Goal: Navigation & Orientation: Find specific page/section

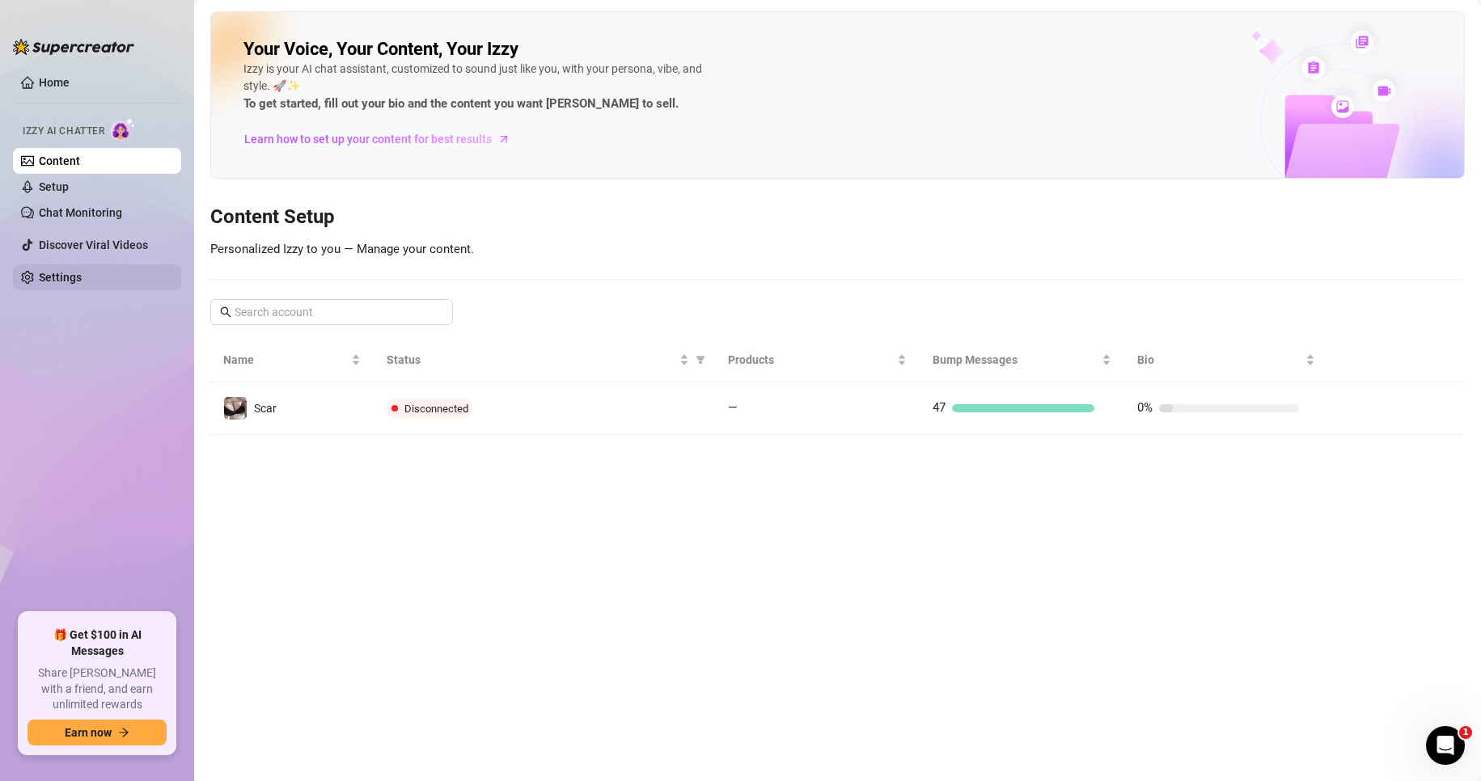
click at [82, 271] on link "Settings" at bounding box center [60, 277] width 43 height 13
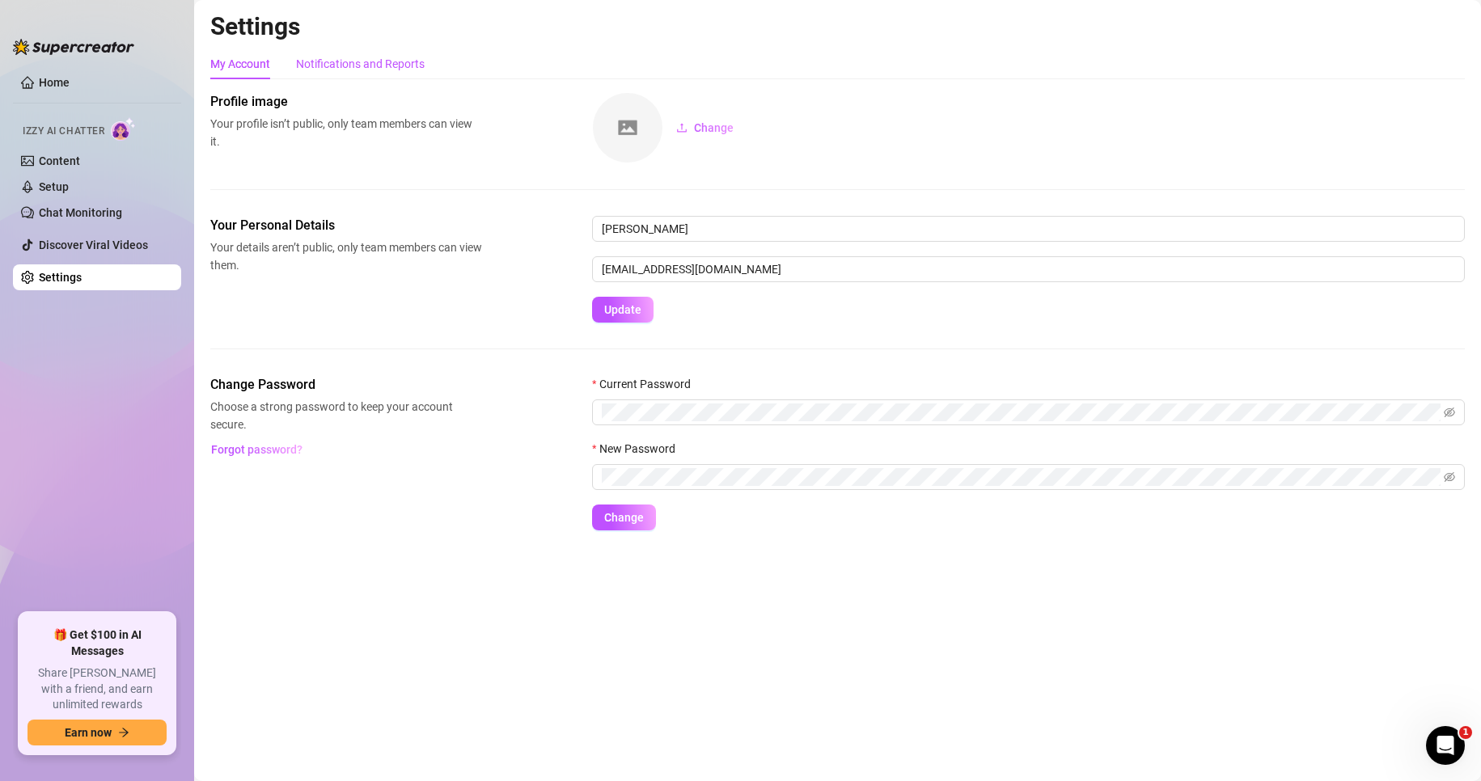
click at [371, 70] on div "Notifications and Reports" at bounding box center [360, 64] width 129 height 18
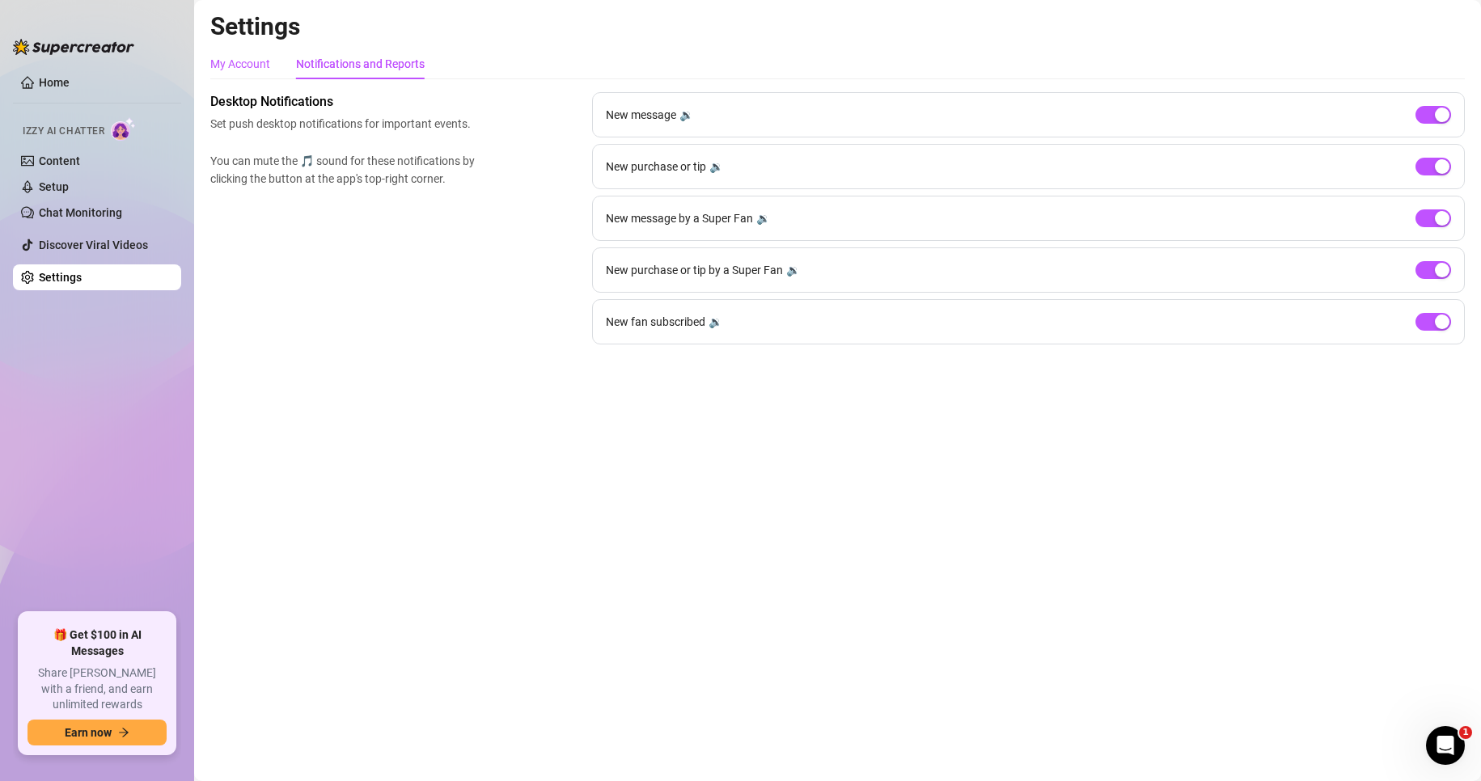
click at [252, 65] on div "My Account" at bounding box center [240, 64] width 60 height 18
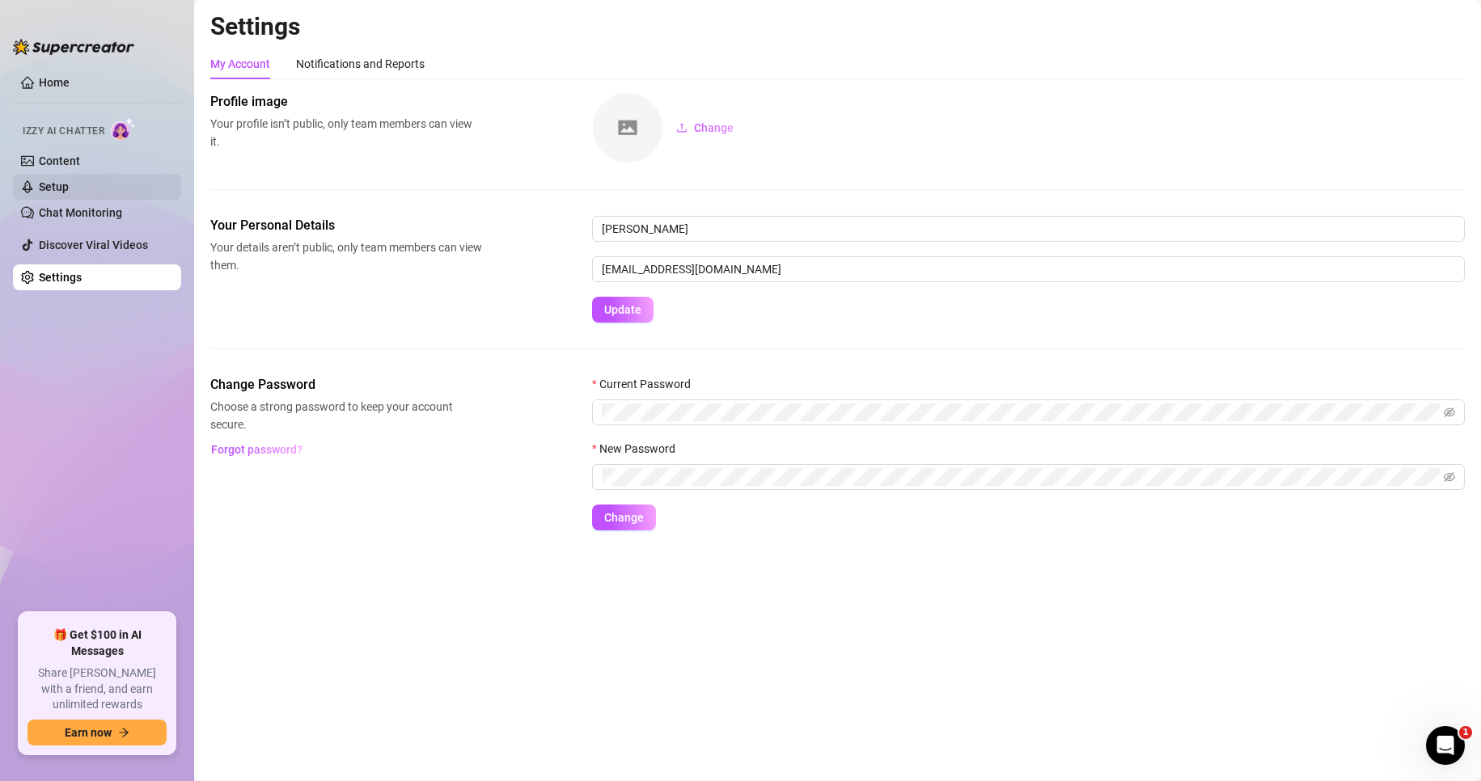
click at [69, 180] on link "Setup" at bounding box center [54, 186] width 30 height 13
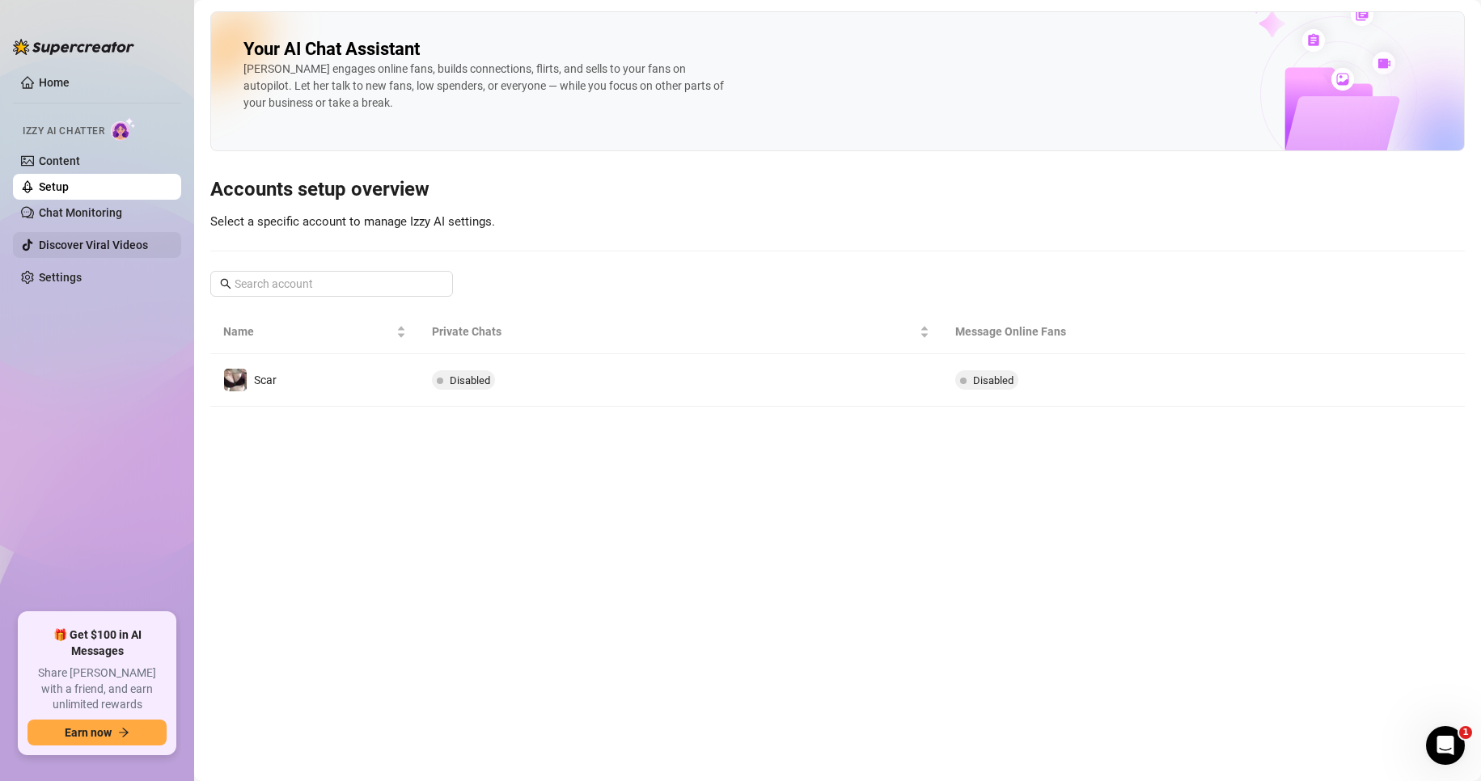
click at [87, 239] on link "Discover Viral Videos" at bounding box center [93, 245] width 109 height 13
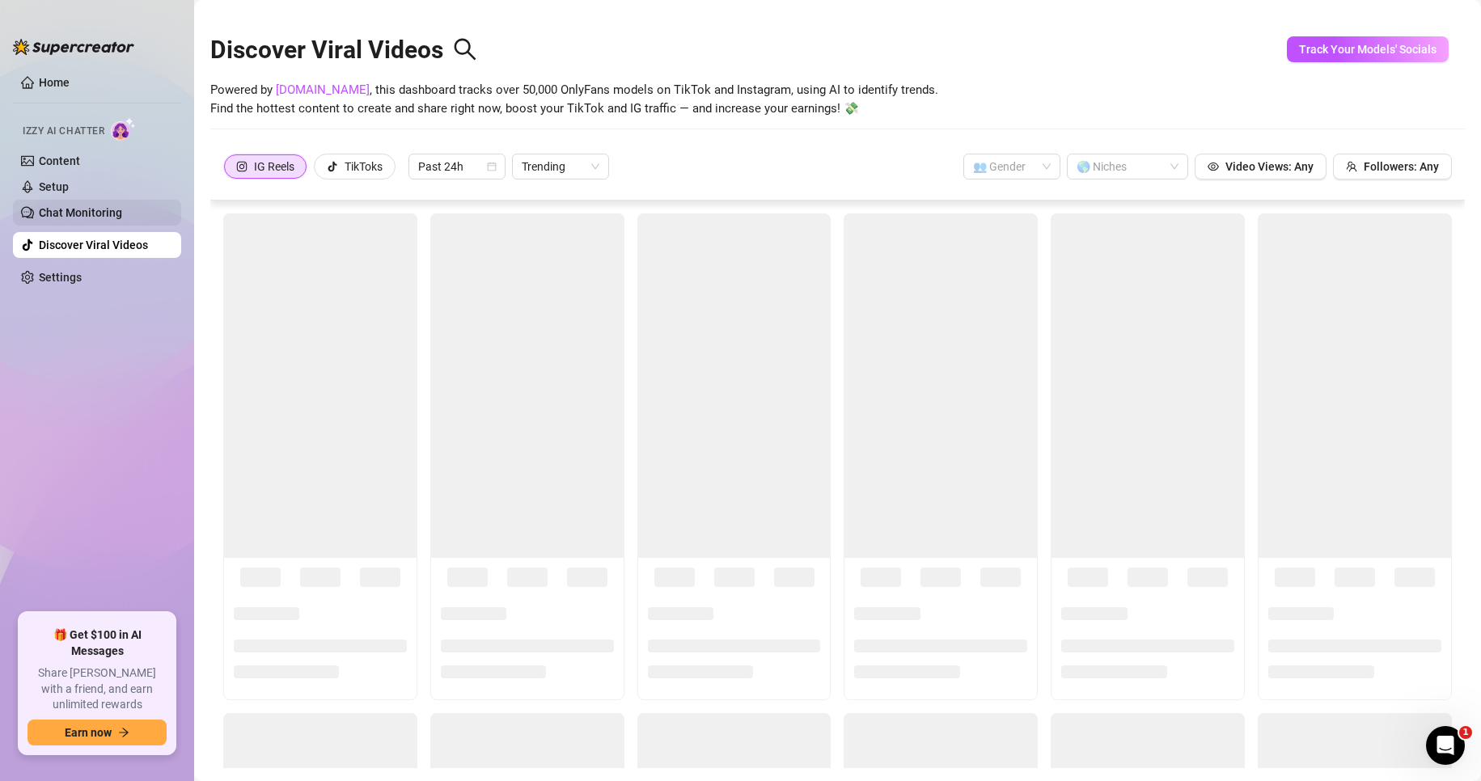
click at [98, 207] on link "Chat Monitoring" at bounding box center [80, 212] width 83 height 13
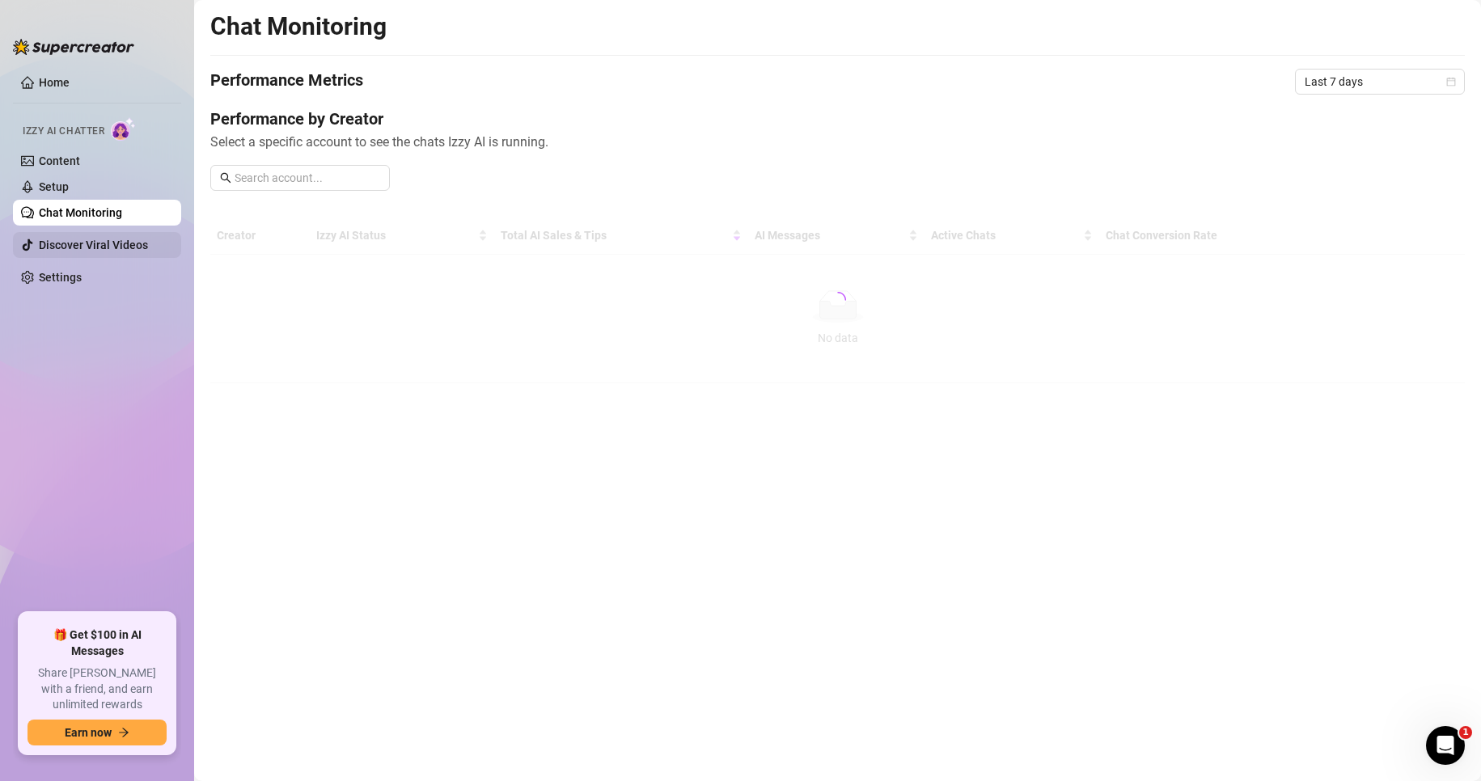
click at [79, 246] on link "Discover Viral Videos" at bounding box center [93, 245] width 109 height 13
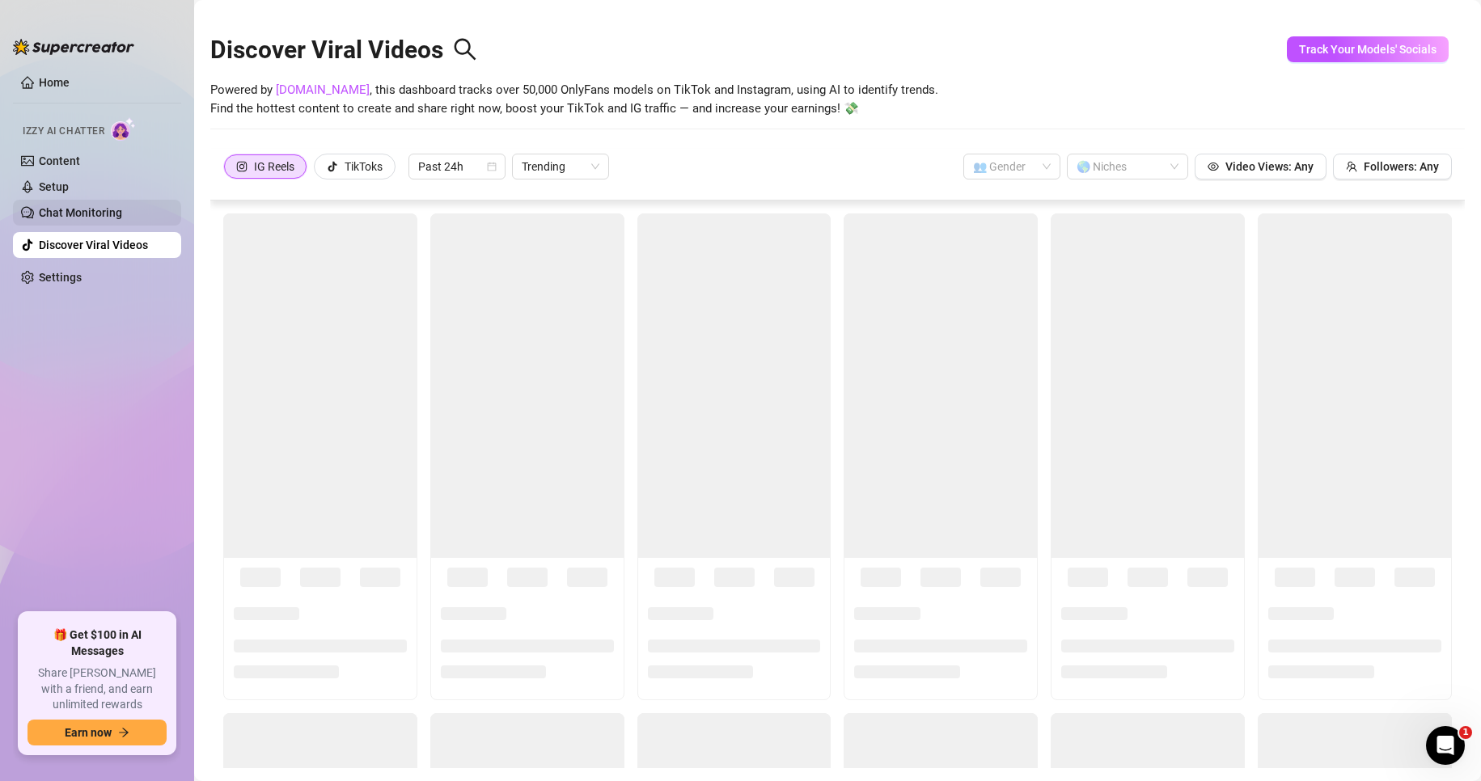
click at [90, 206] on link "Chat Monitoring" at bounding box center [80, 212] width 83 height 13
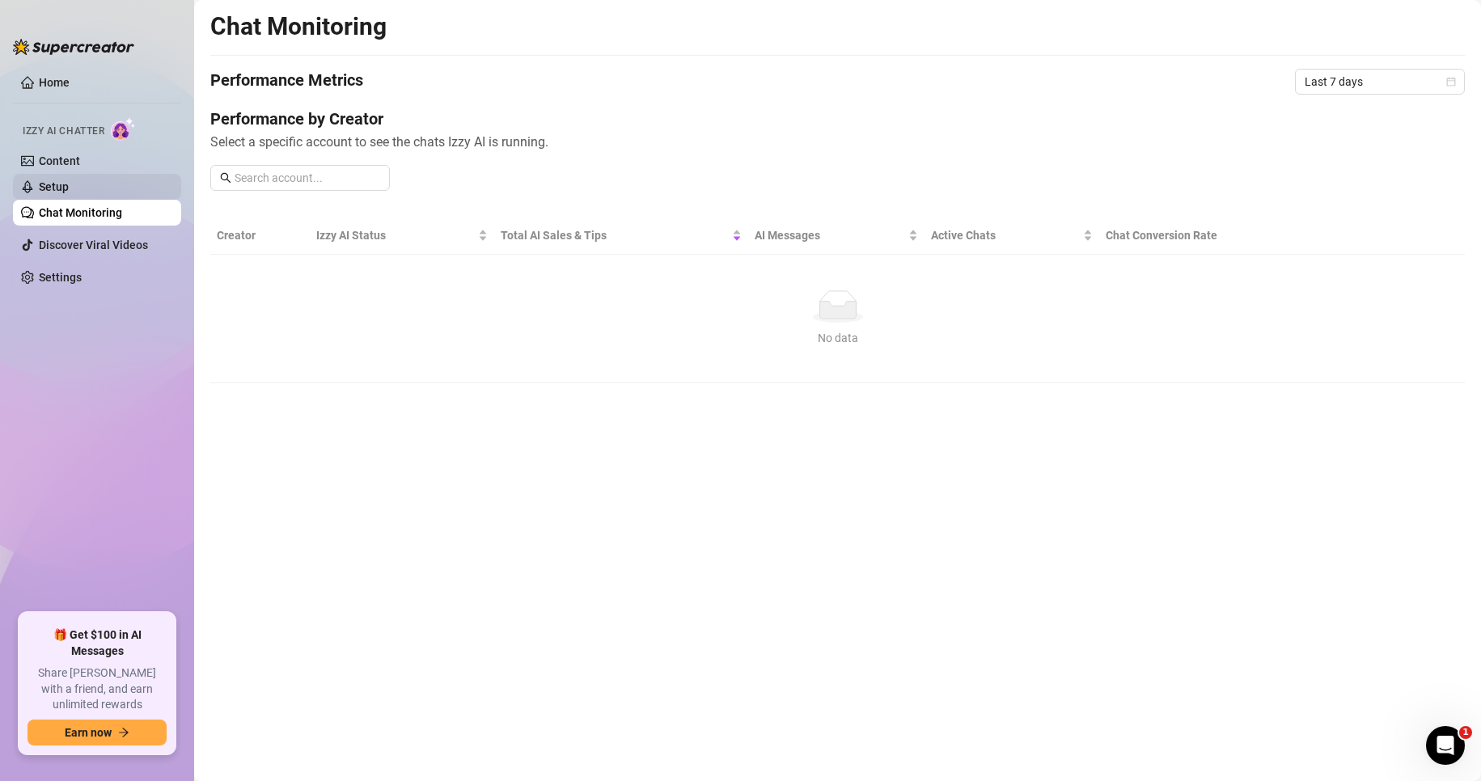
click at [69, 186] on link "Setup" at bounding box center [54, 186] width 30 height 13
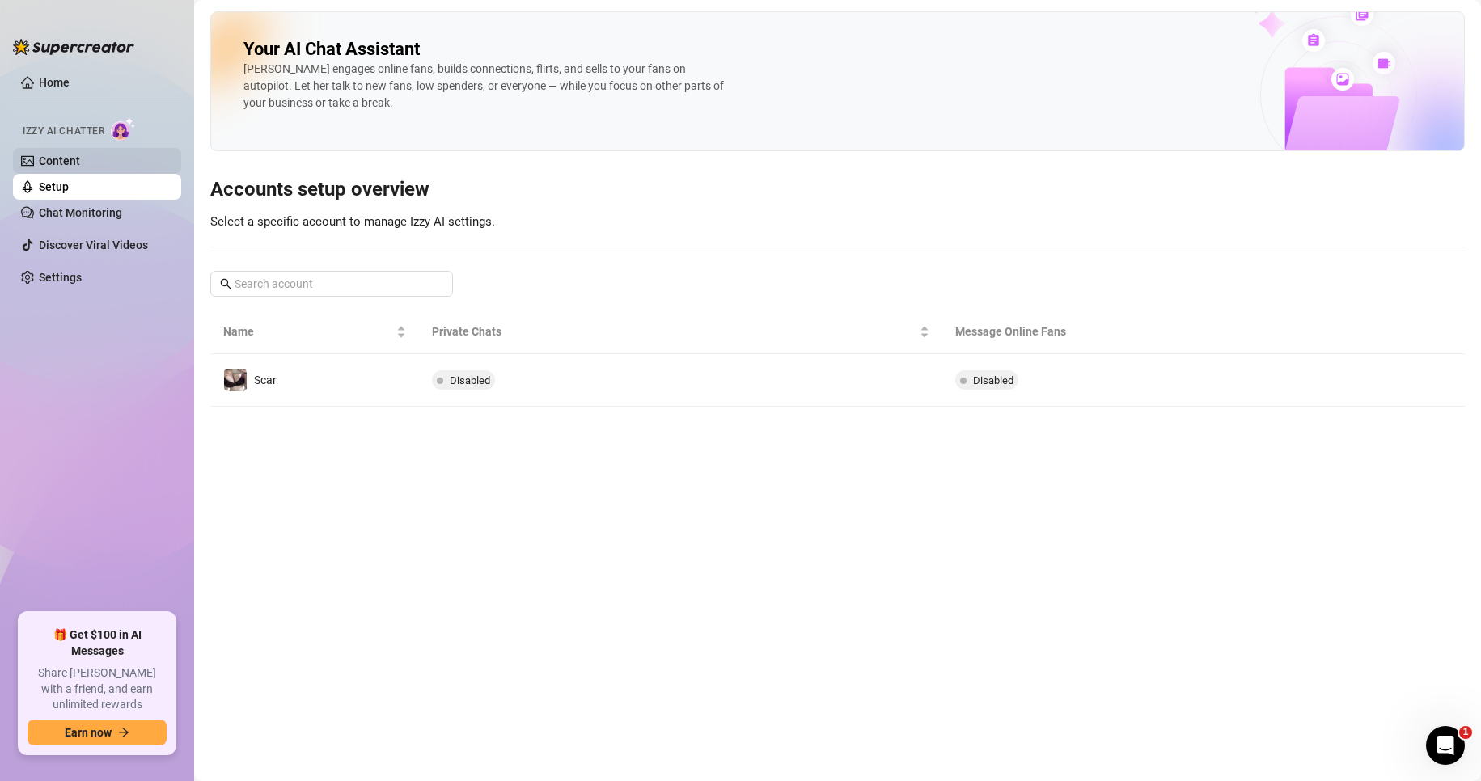
click at [80, 163] on link "Content" at bounding box center [59, 160] width 41 height 13
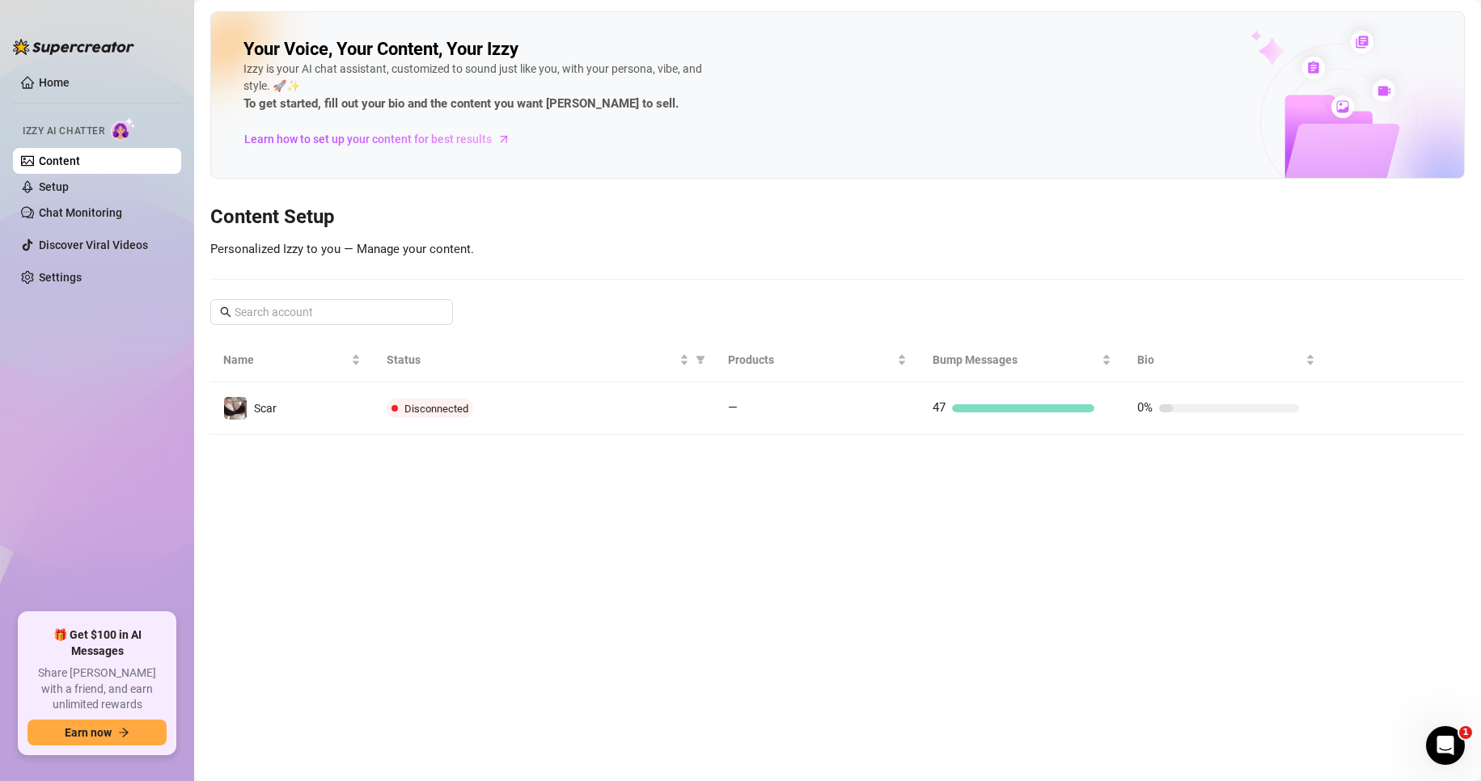
click at [709, 135] on div "Your Voice, Your Content, Your Izzy Izzy is your AI chat assistant, customized …" at bounding box center [485, 95] width 485 height 114
click at [69, 184] on link "Setup" at bounding box center [54, 186] width 30 height 13
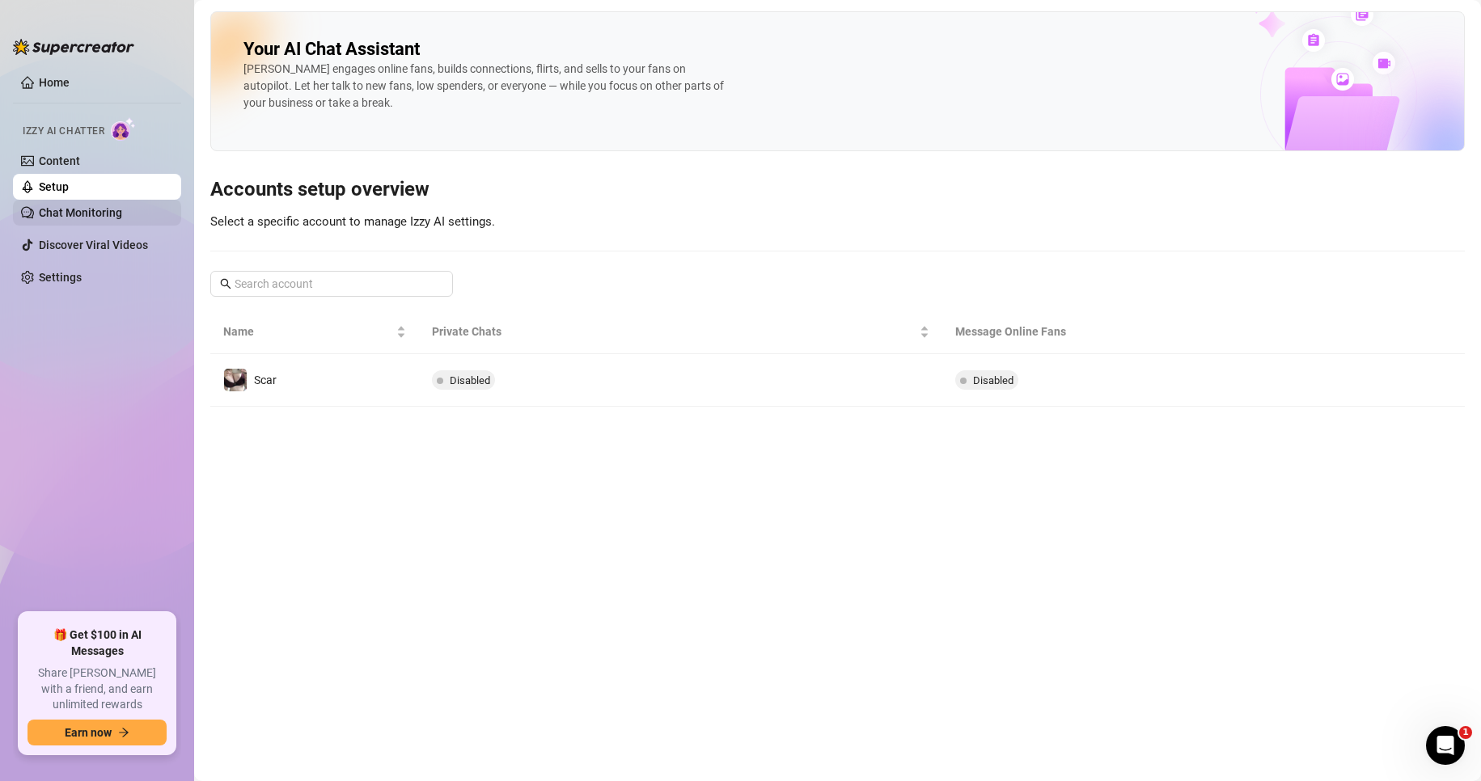
click at [79, 212] on link "Chat Monitoring" at bounding box center [80, 212] width 83 height 13
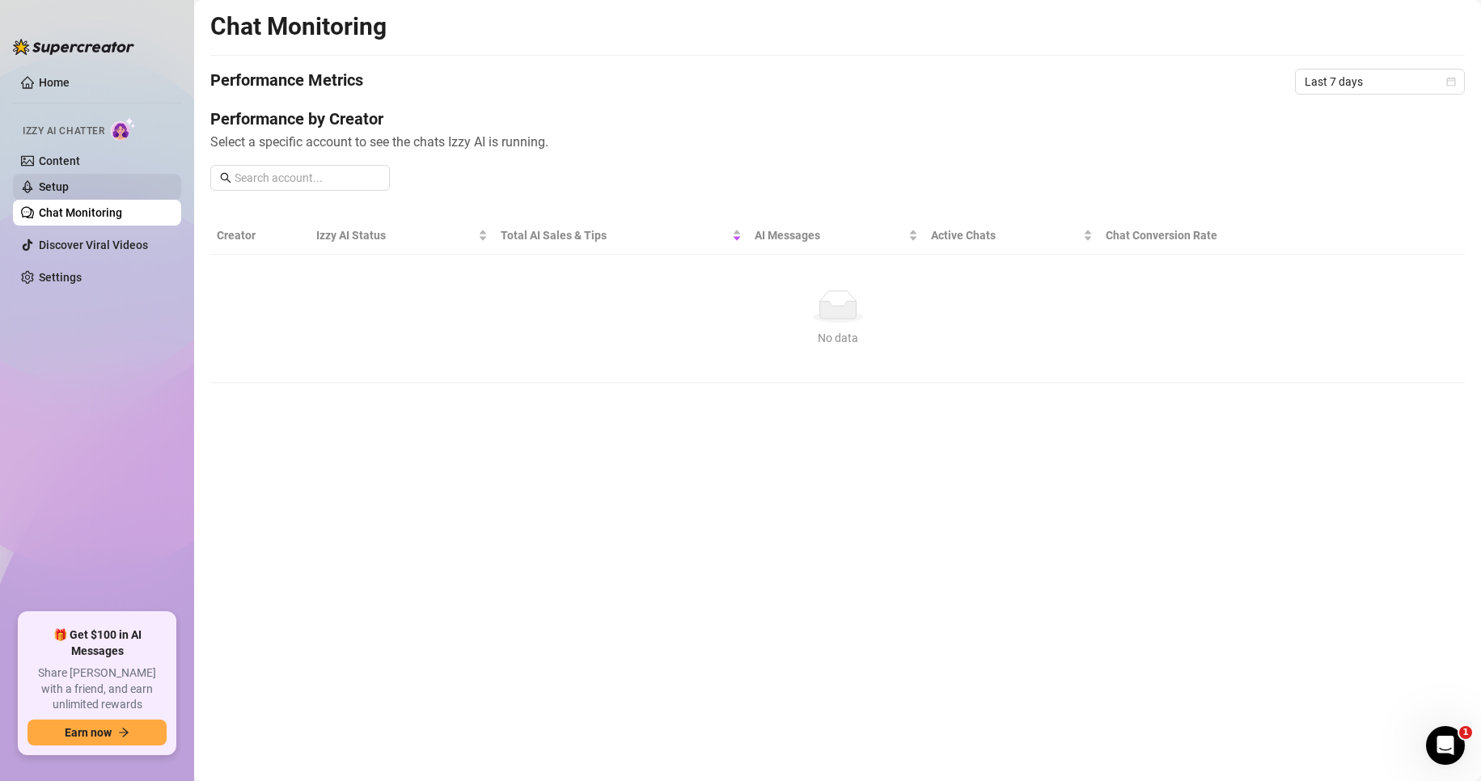
click at [69, 180] on link "Setup" at bounding box center [54, 186] width 30 height 13
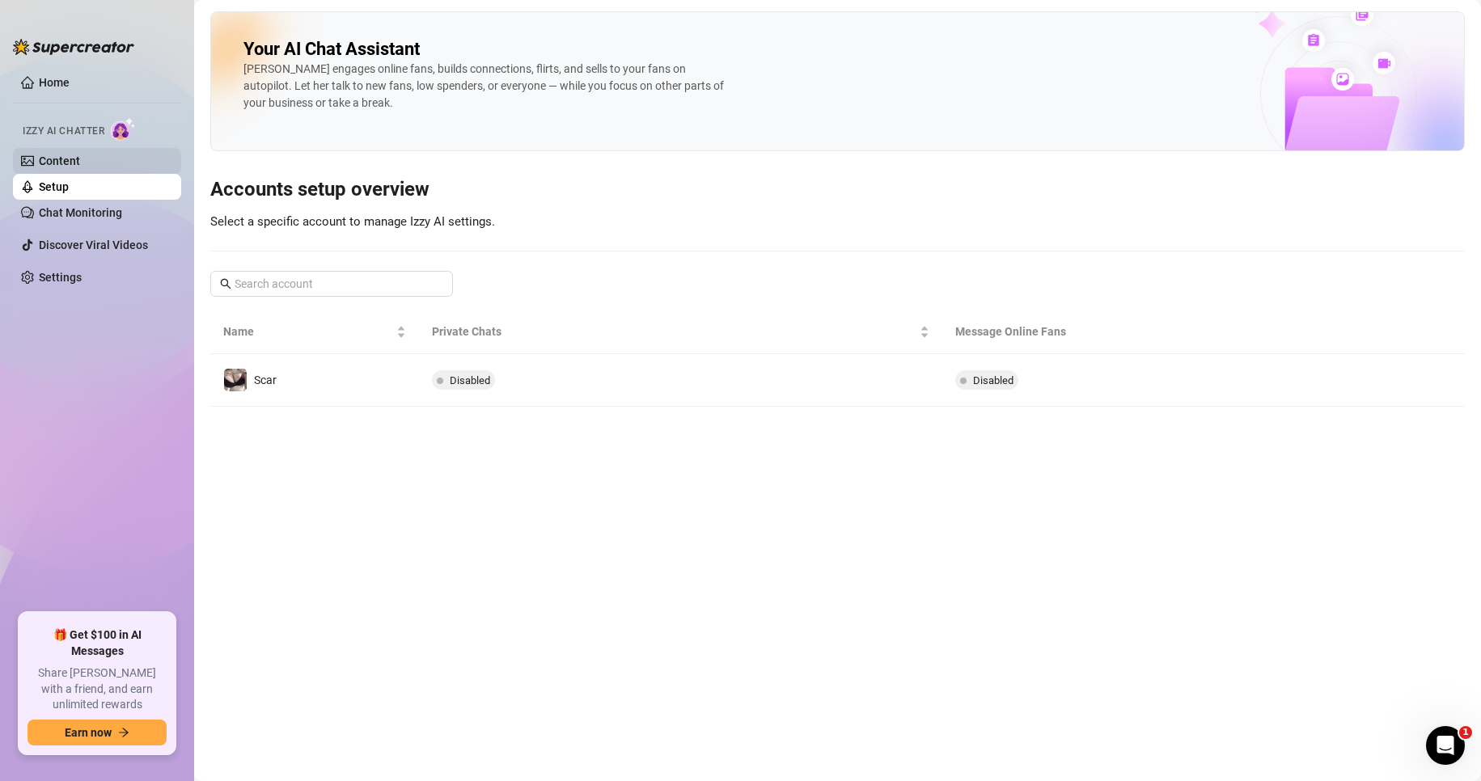
click at [80, 162] on link "Content" at bounding box center [59, 160] width 41 height 13
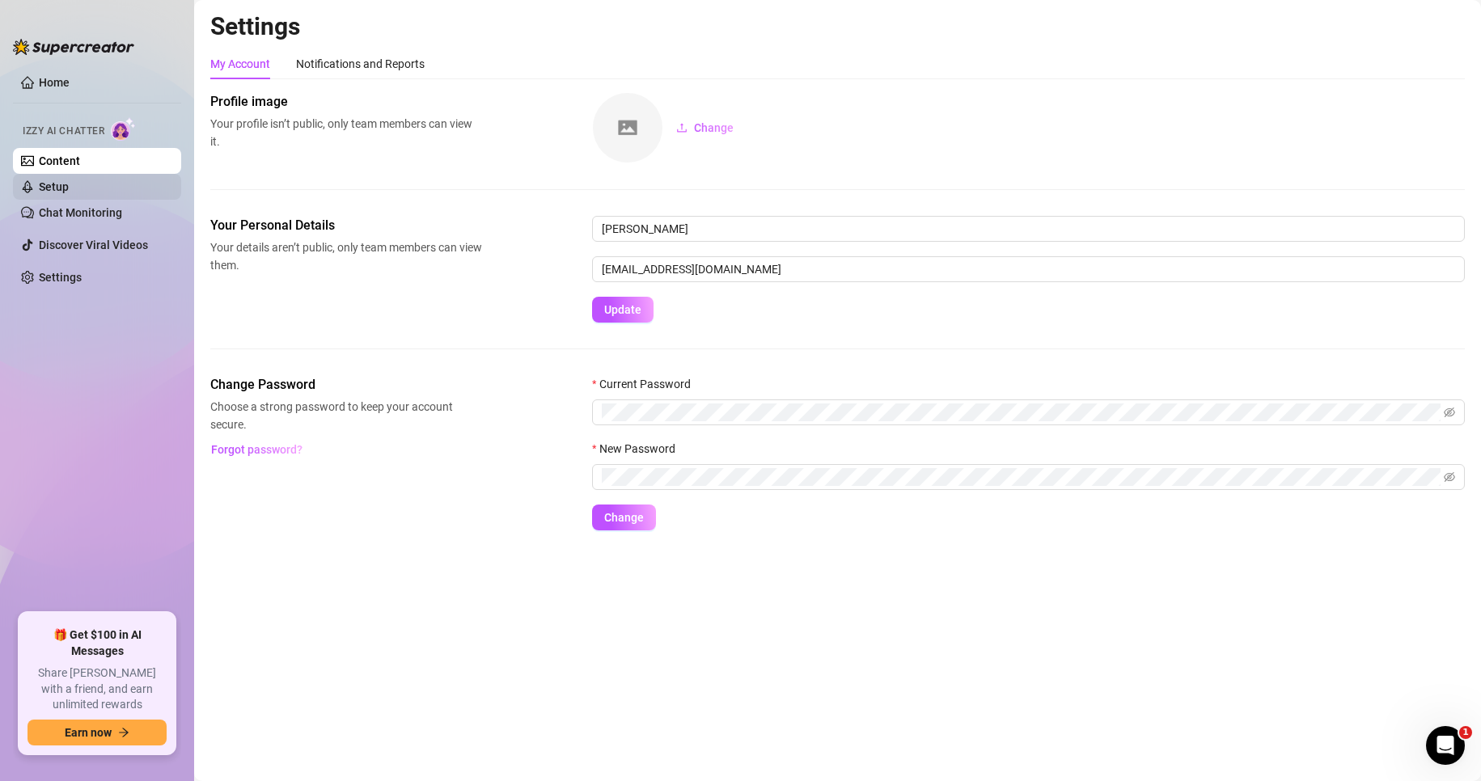
click at [69, 180] on link "Setup" at bounding box center [54, 186] width 30 height 13
